Goal: Task Accomplishment & Management: Manage account settings

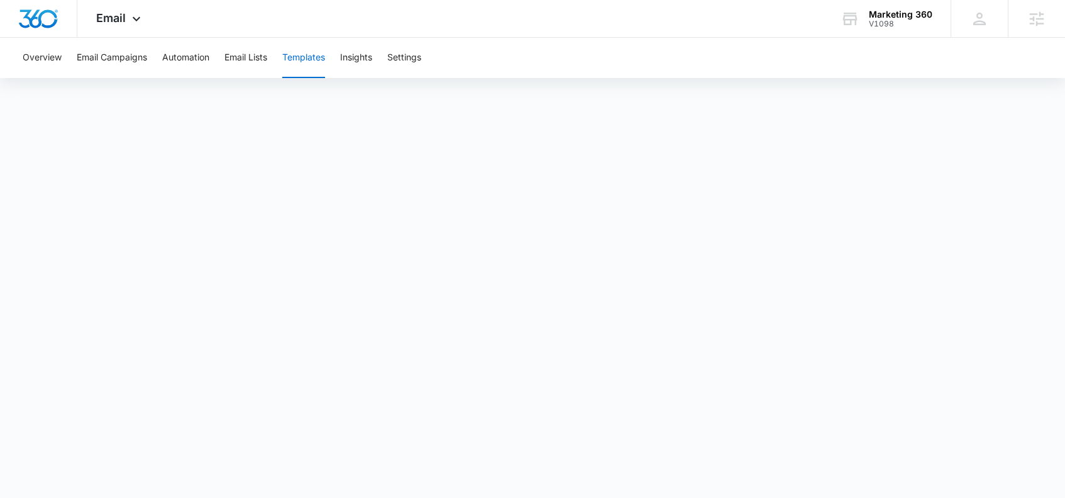
drag, startPoint x: 852, startPoint y: 62, endPoint x: 615, endPoint y: 54, distance: 237.9
click at [852, 62] on div "Overview Email Campaigns Automation Email Lists Templates Insights Settings" at bounding box center [532, 58] width 1035 height 40
click at [255, 62] on button "Email Lists" at bounding box center [246, 58] width 43 height 40
